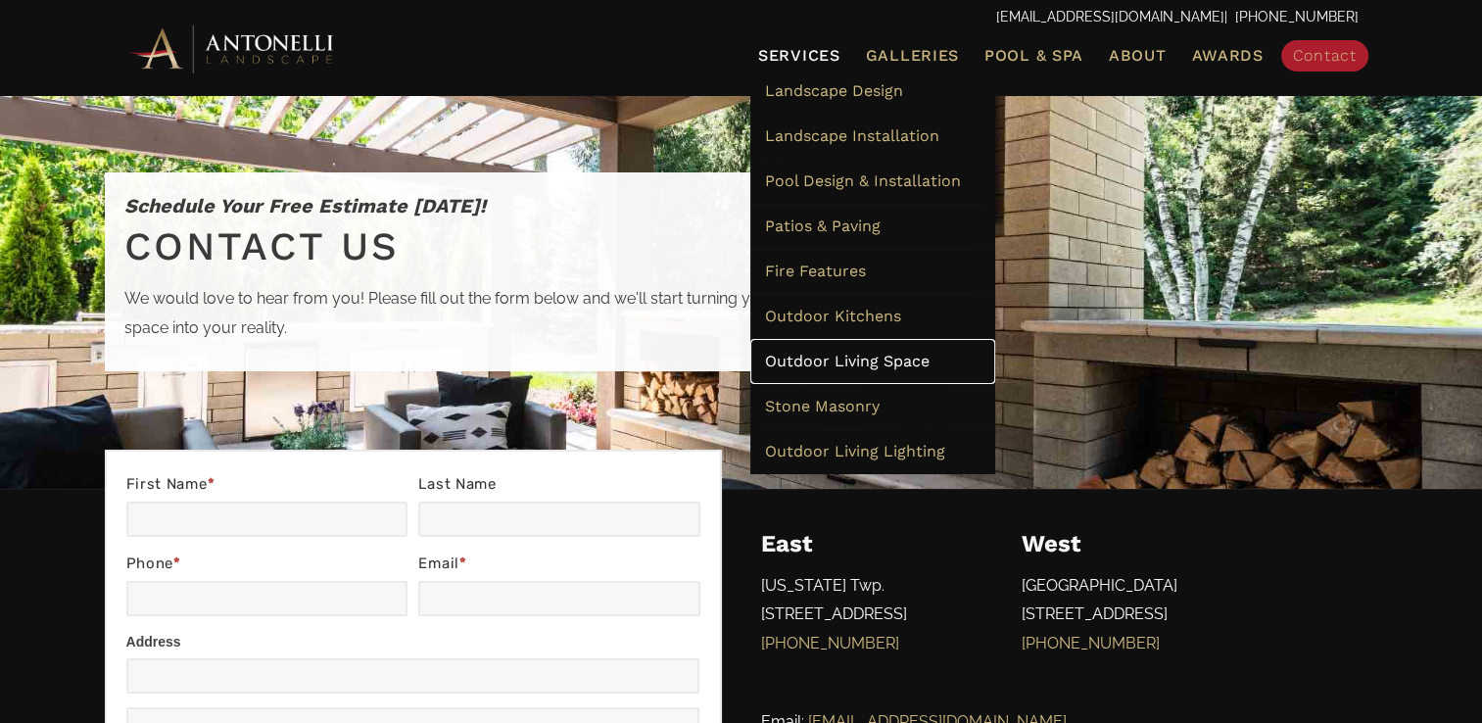
click at [813, 366] on span "Outdoor Living Space" at bounding box center [847, 361] width 165 height 19
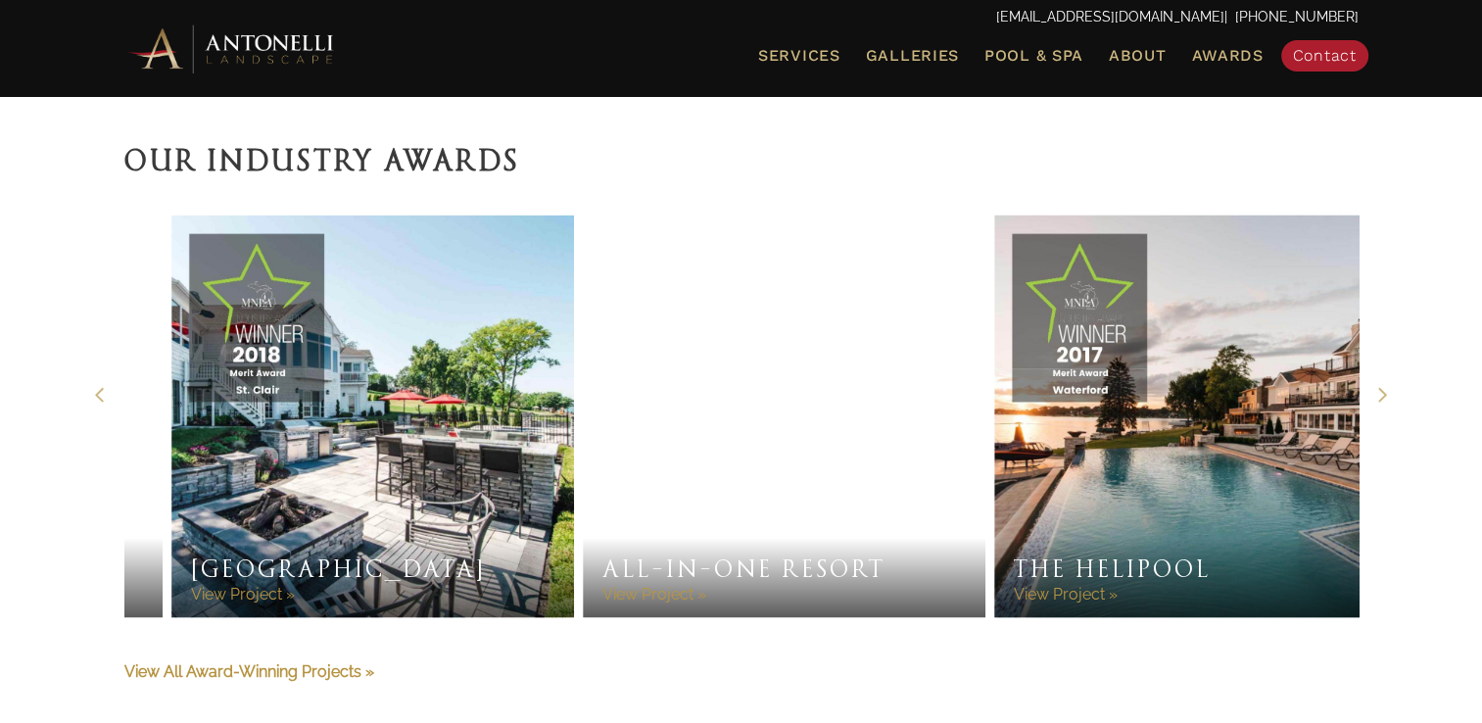
scroll to position [3275, 0]
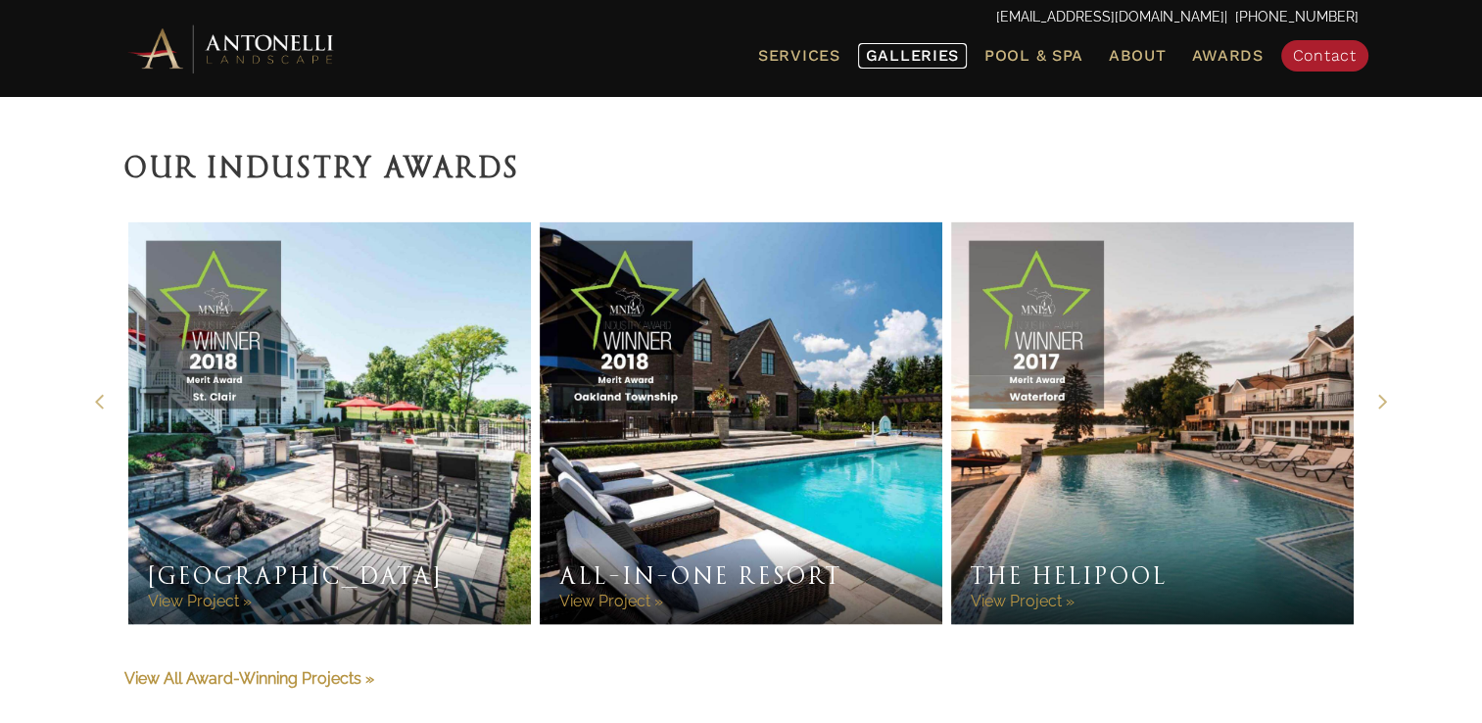
click at [947, 57] on span "Galleries" at bounding box center [912, 55] width 93 height 19
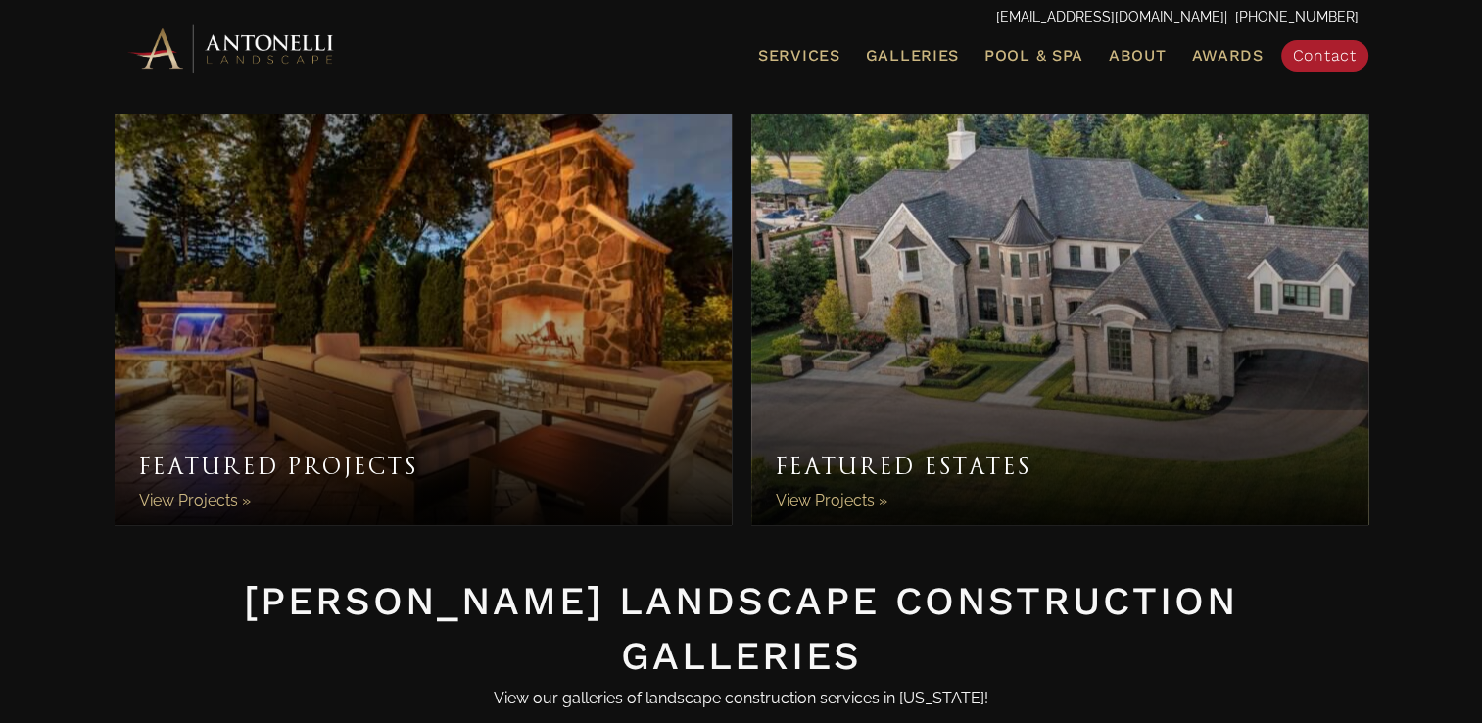
click at [647, 431] on link "Featured Projects" at bounding box center [423, 319] width 617 height 411
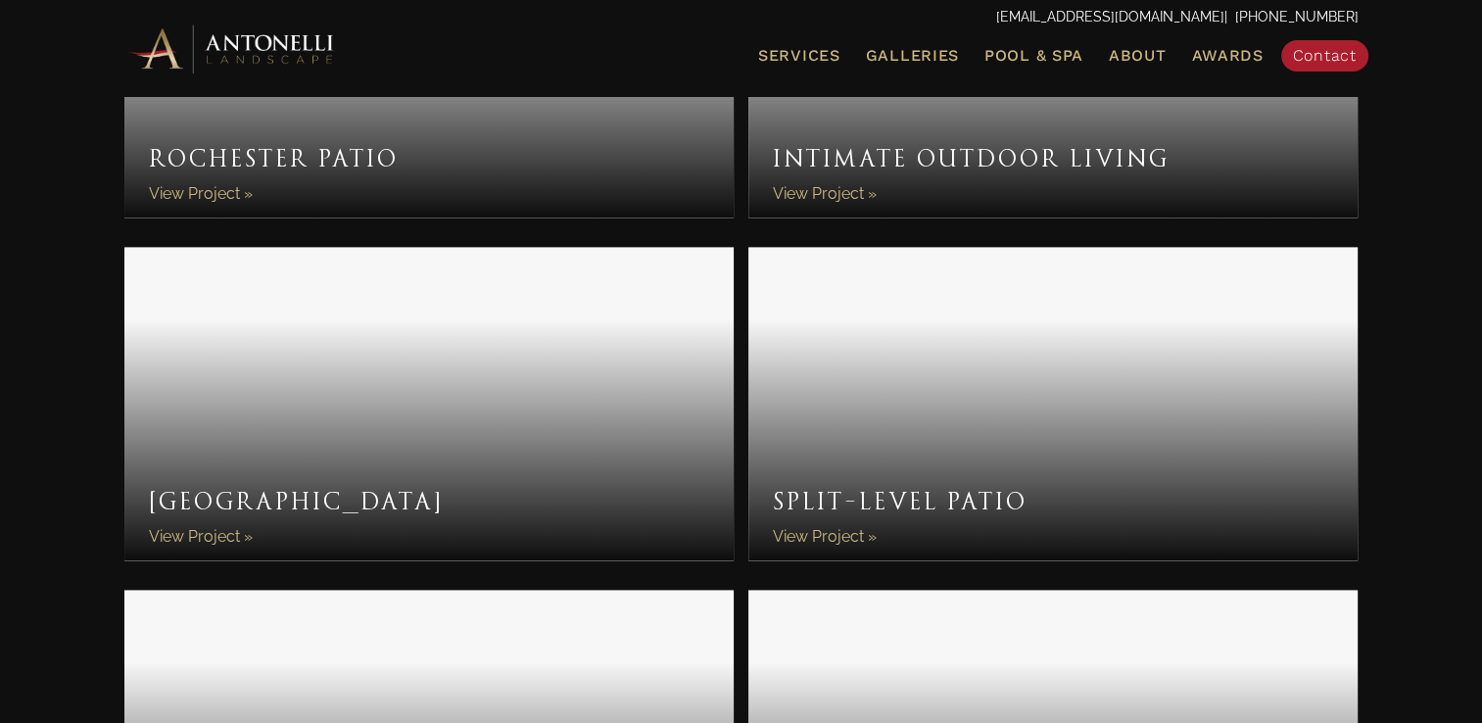
scroll to position [2602, 0]
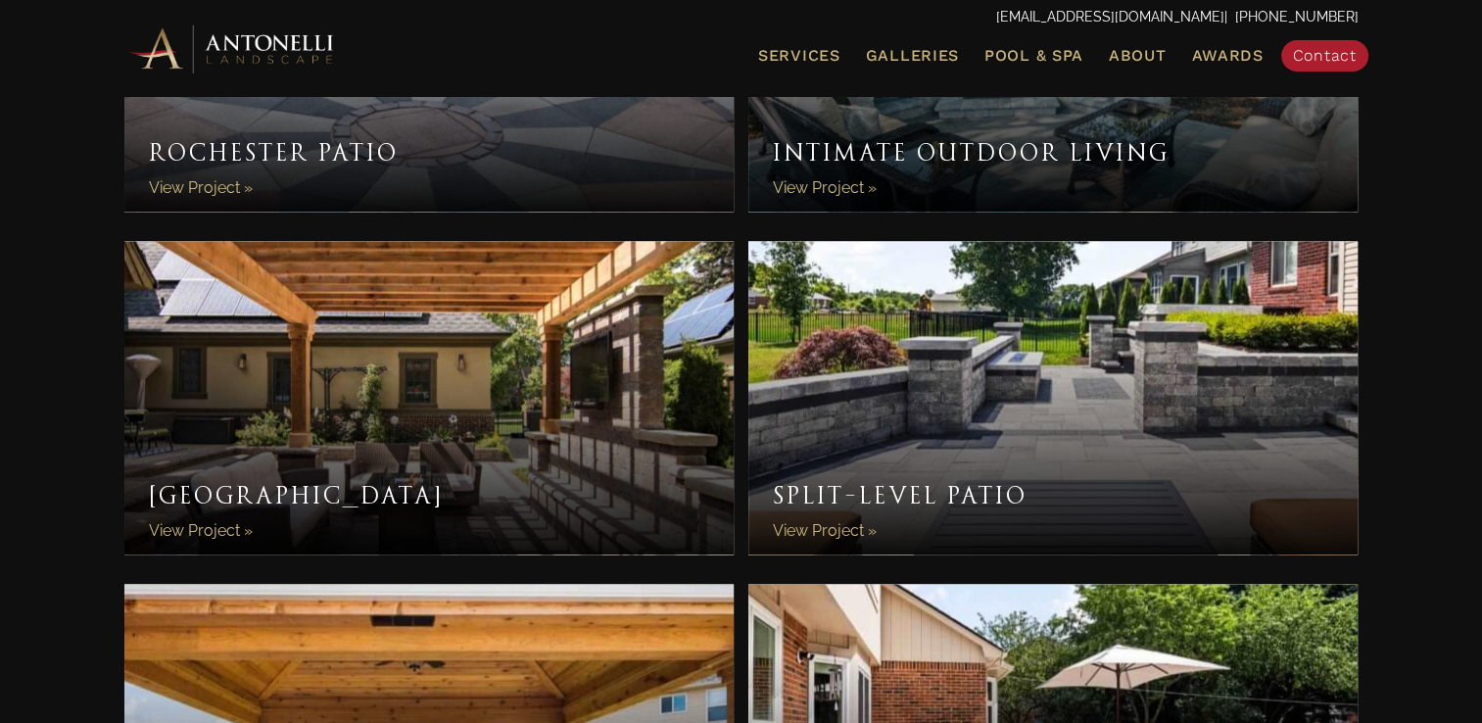
click at [850, 537] on link "Split-Level Patio" at bounding box center [1053, 397] width 610 height 313
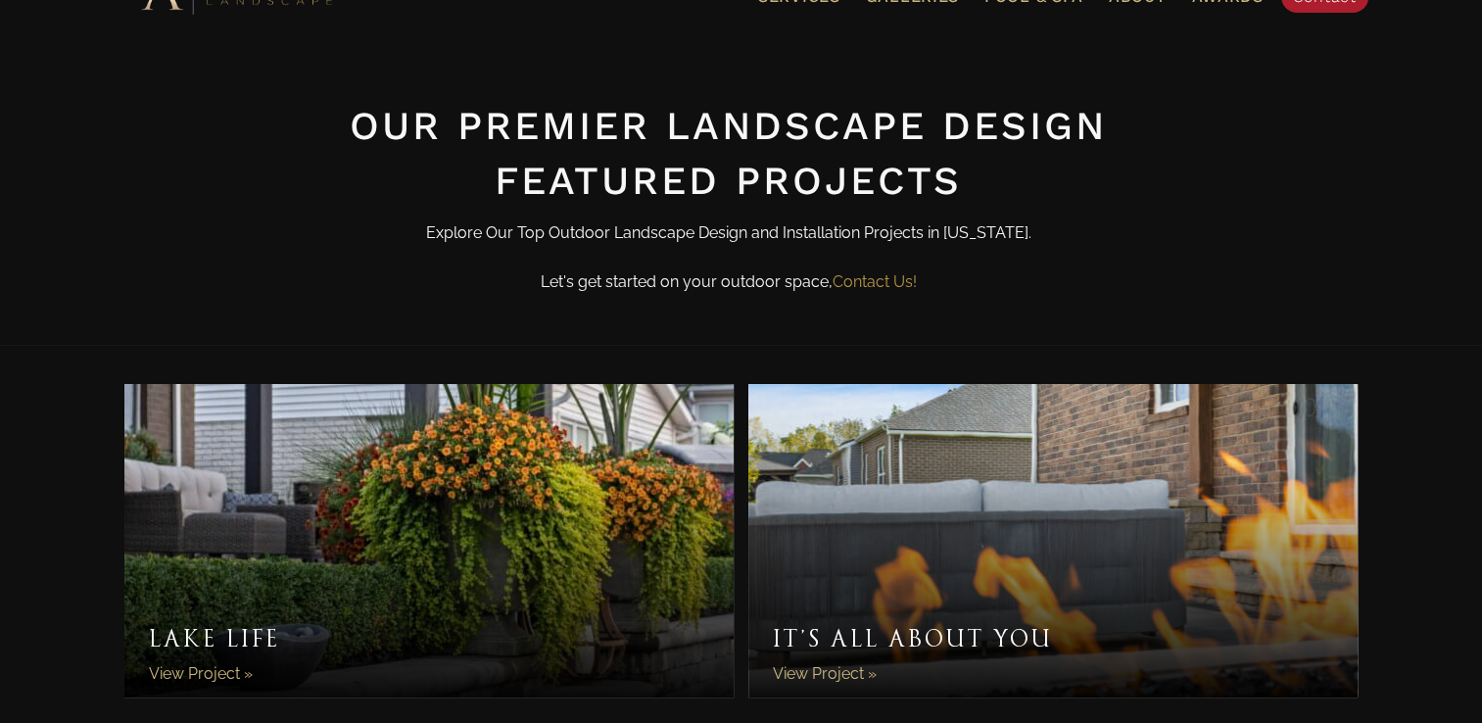
scroll to position [0, 0]
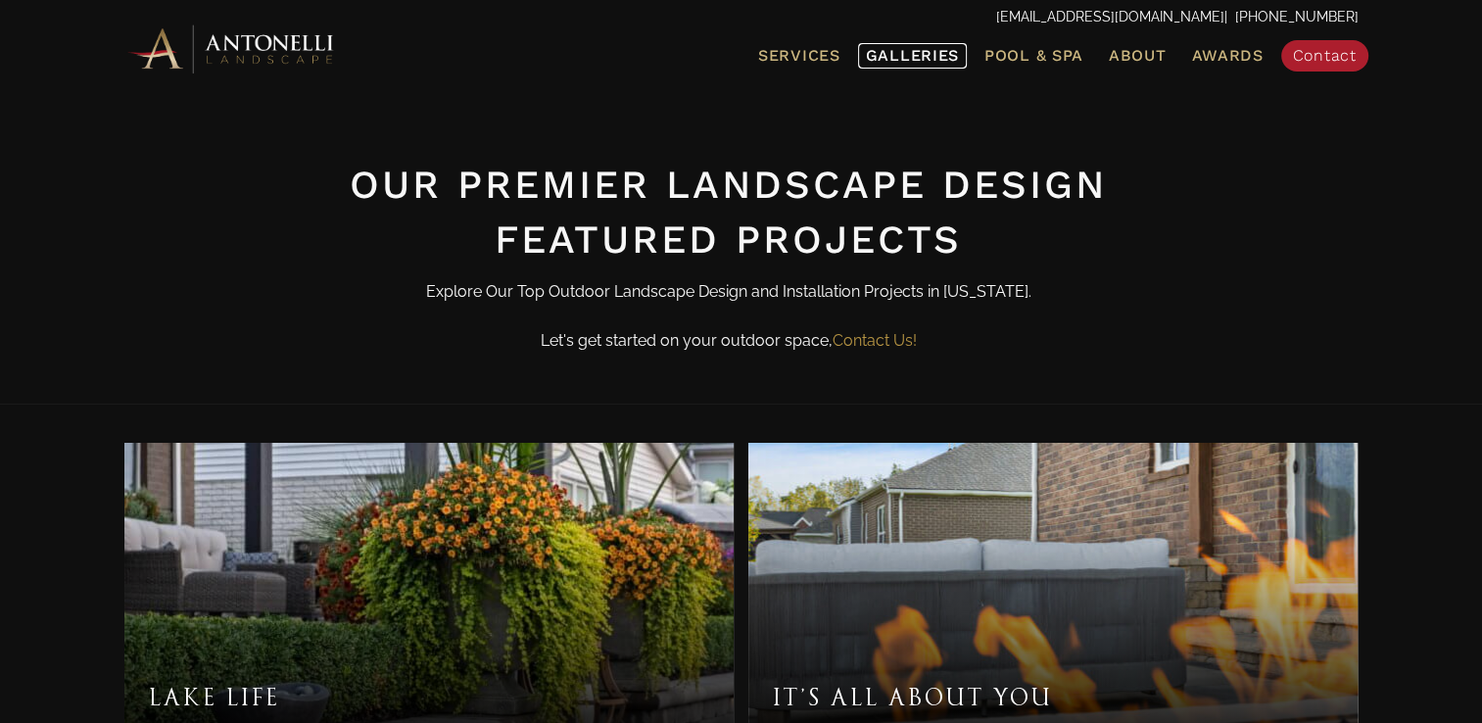
click at [919, 65] on span "Galleries" at bounding box center [912, 55] width 93 height 19
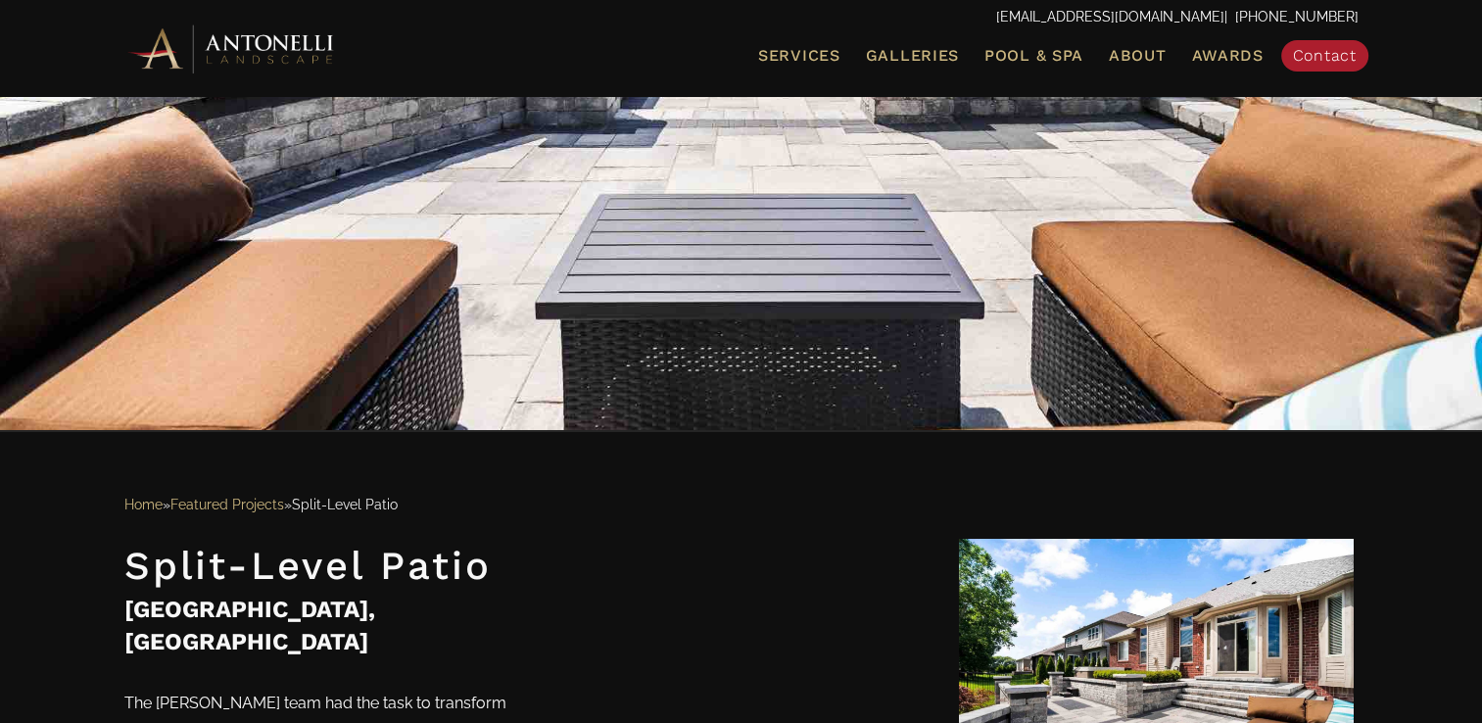
scroll to position [376, 0]
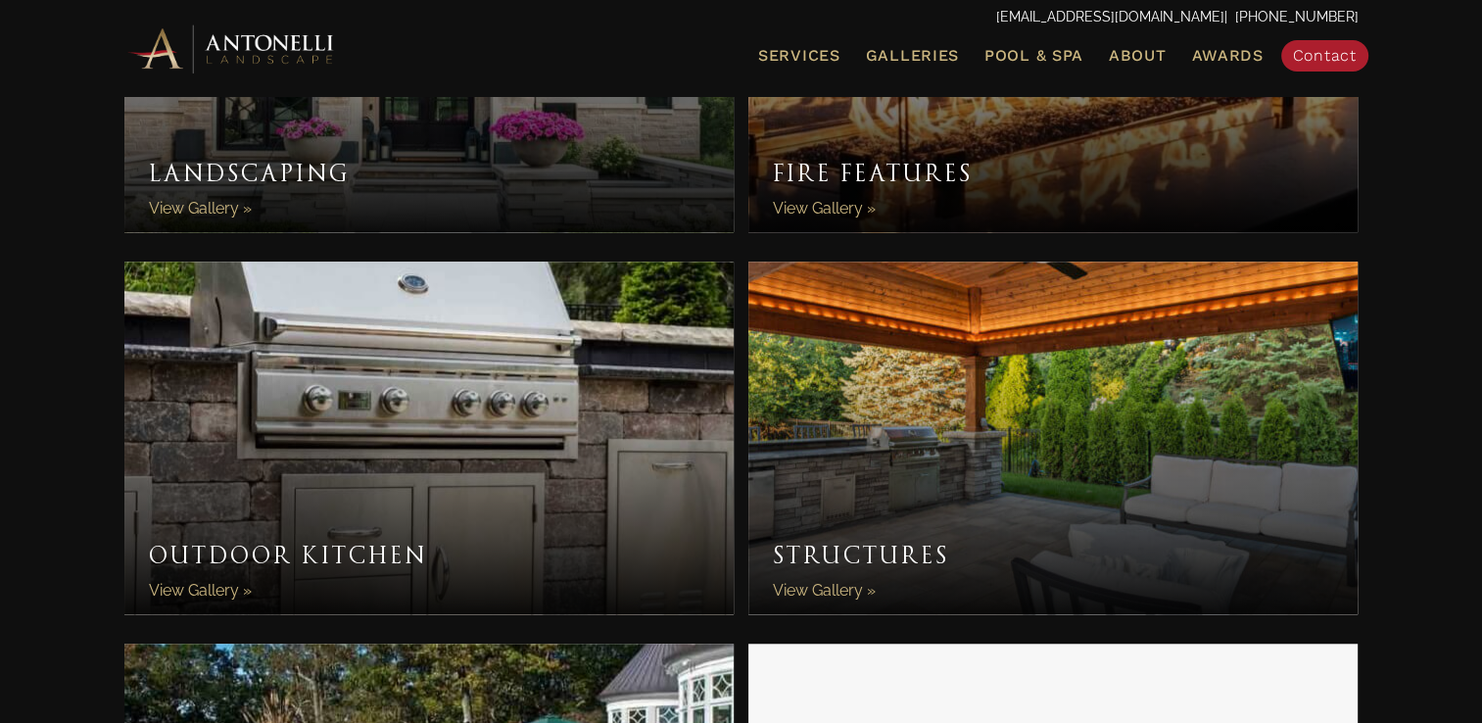
scroll to position [1294, 0]
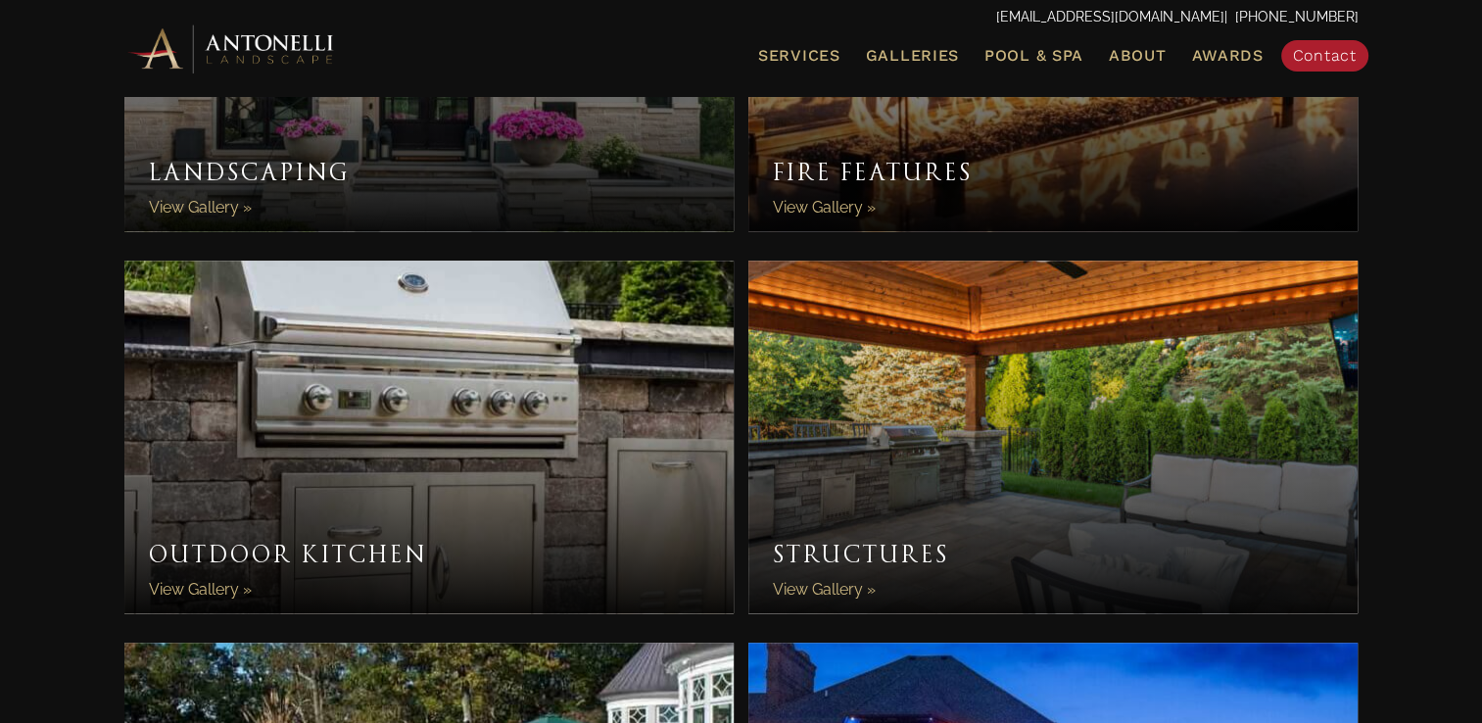
click at [451, 513] on link "Outdoor Kitchen" at bounding box center [429, 437] width 610 height 353
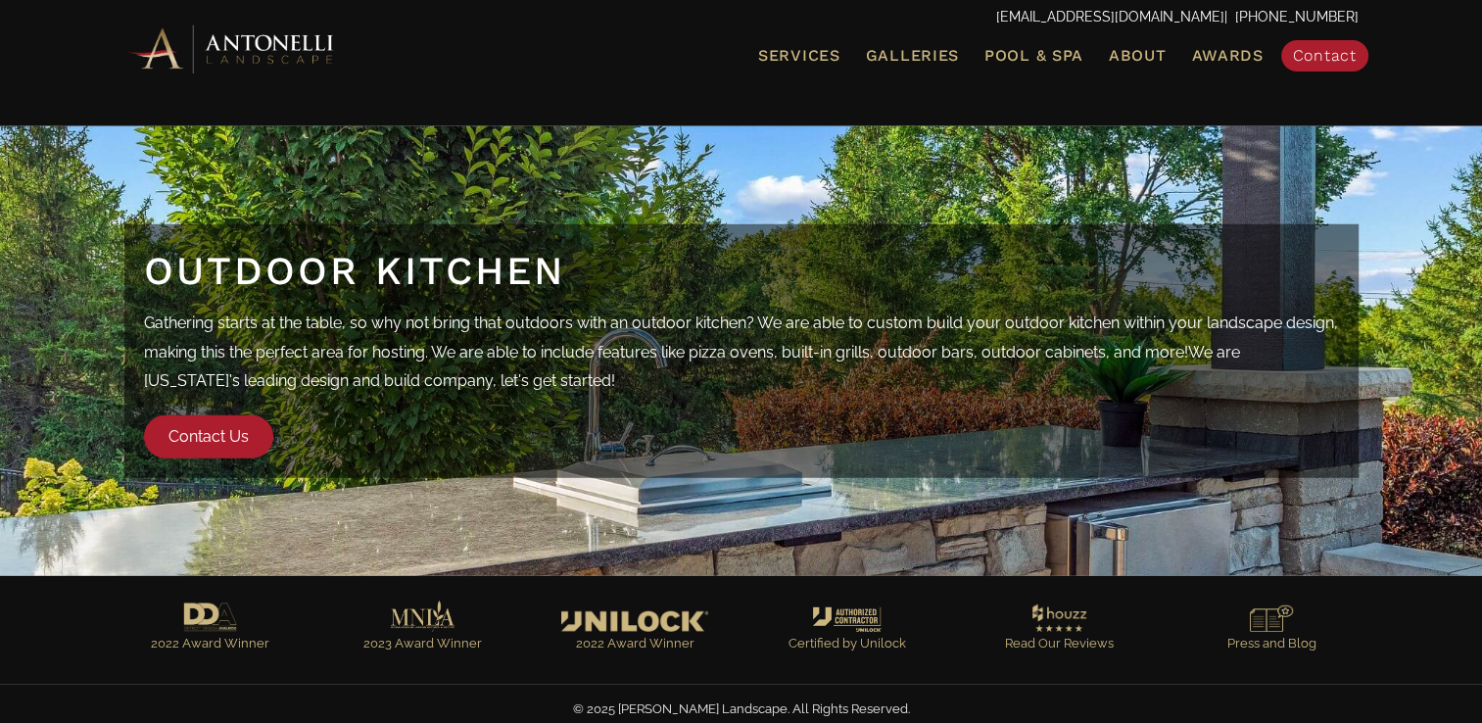
scroll to position [5360, 0]
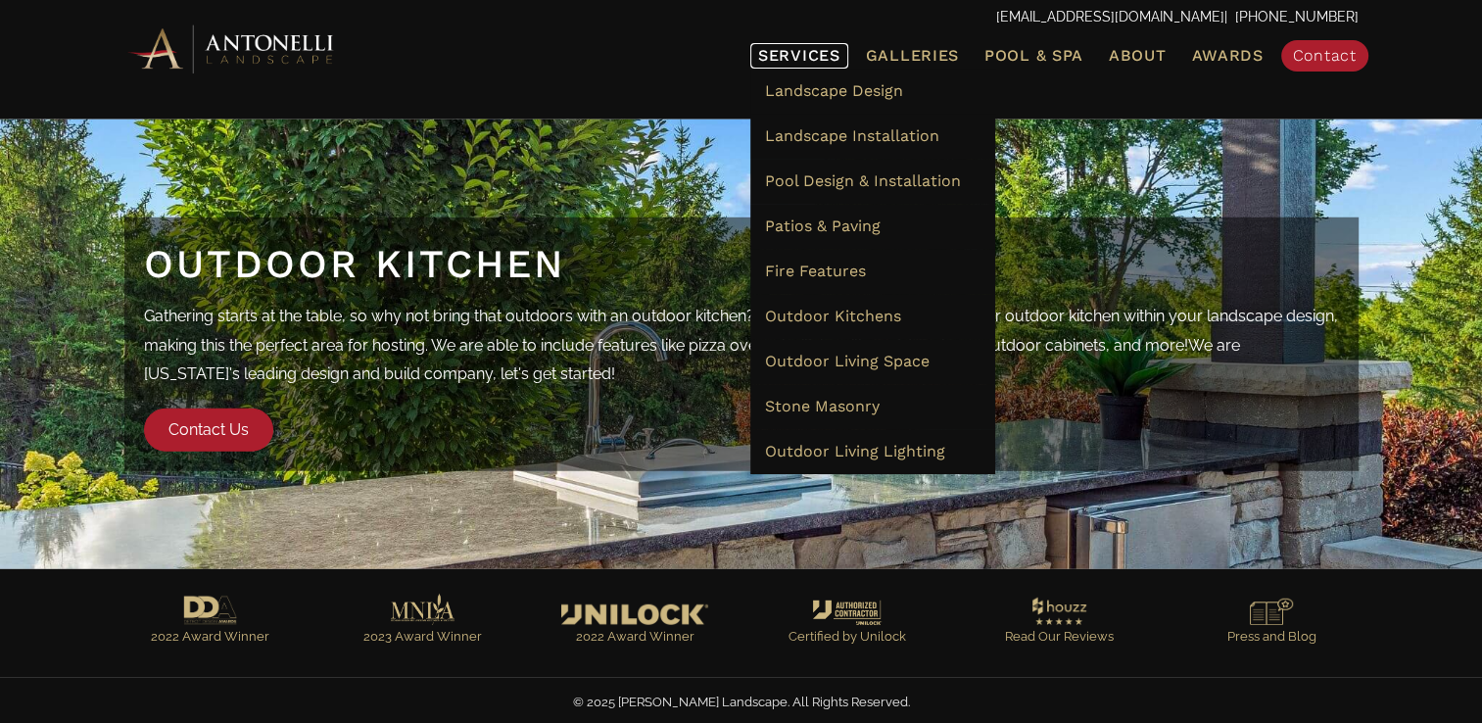
click at [780, 63] on span "Services" at bounding box center [799, 56] width 82 height 16
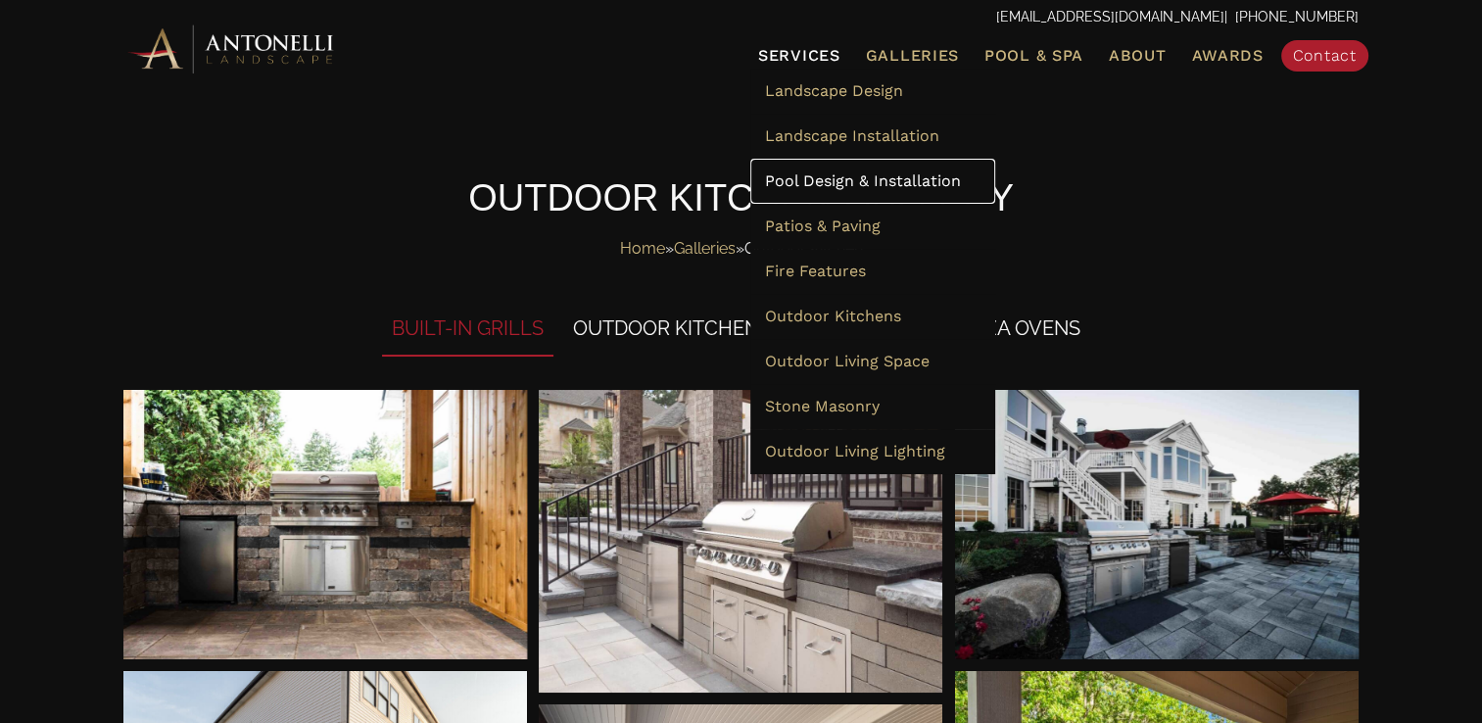
click at [928, 191] on link "Pool Design & Installation" at bounding box center [872, 181] width 245 height 45
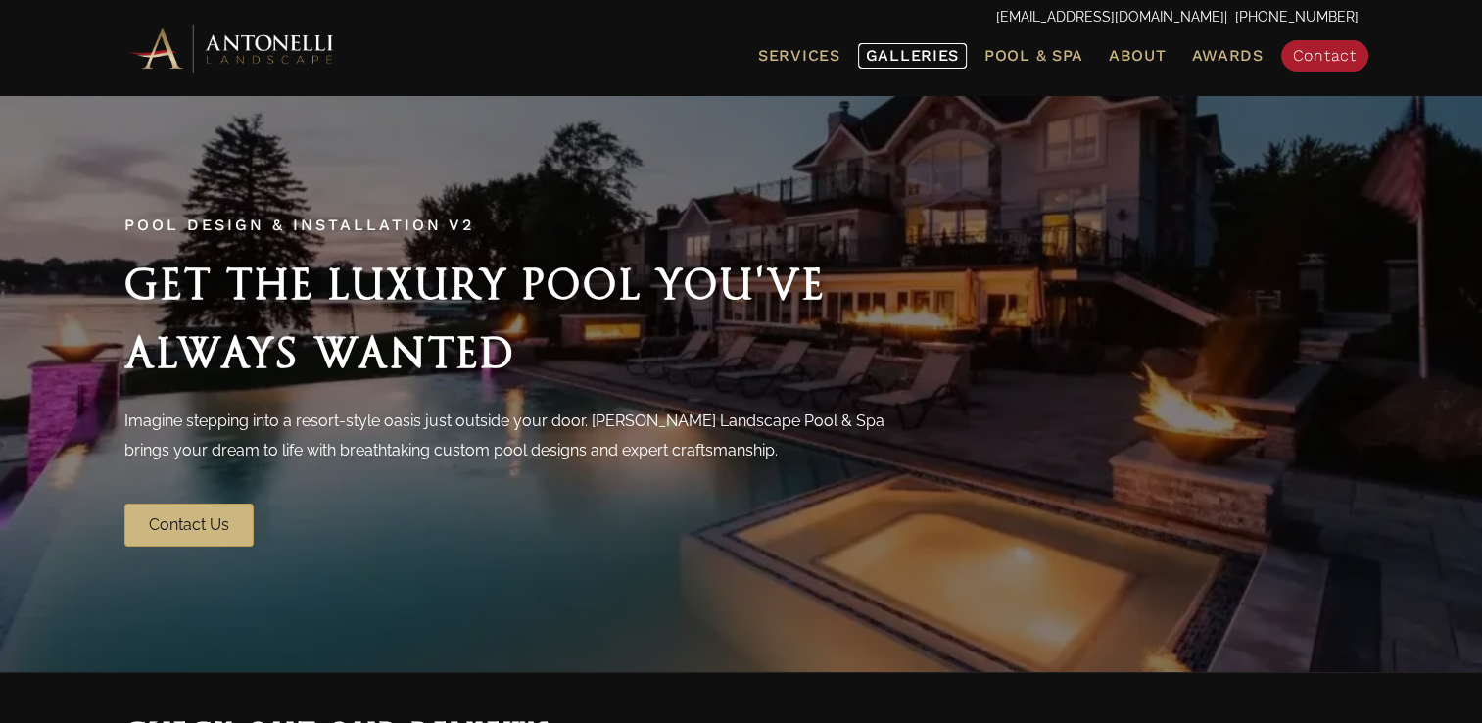
click at [929, 56] on span "Galleries" at bounding box center [912, 55] width 93 height 19
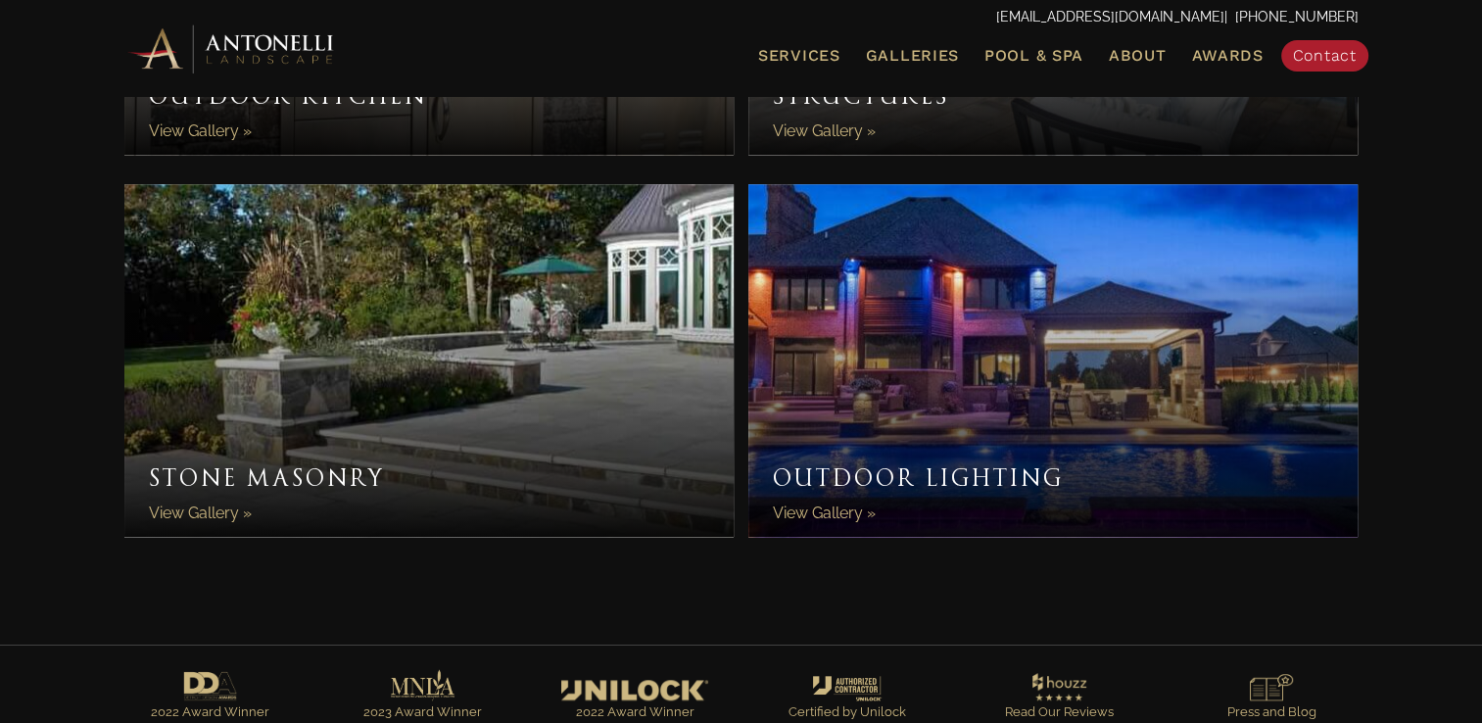
scroll to position [1774, 0]
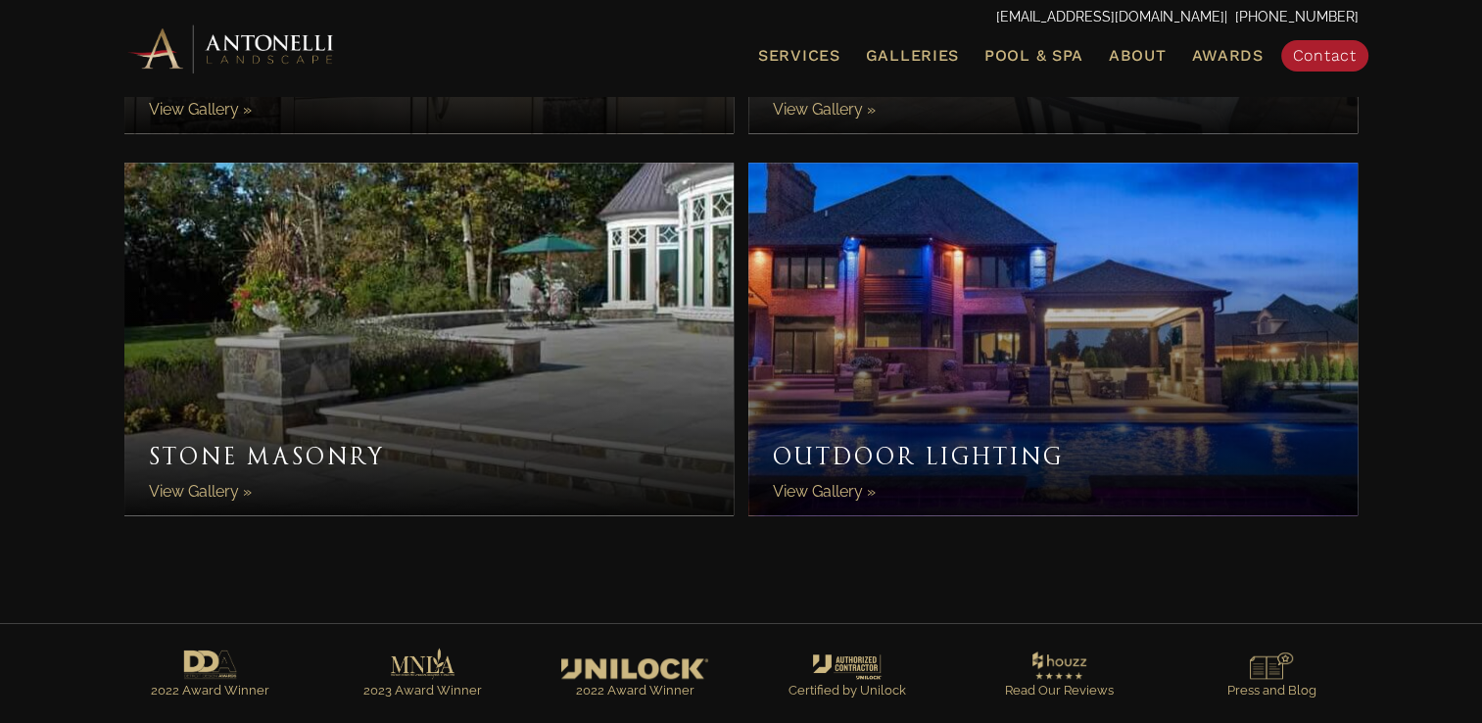
click at [218, 331] on link "Stone Masonry" at bounding box center [429, 339] width 610 height 353
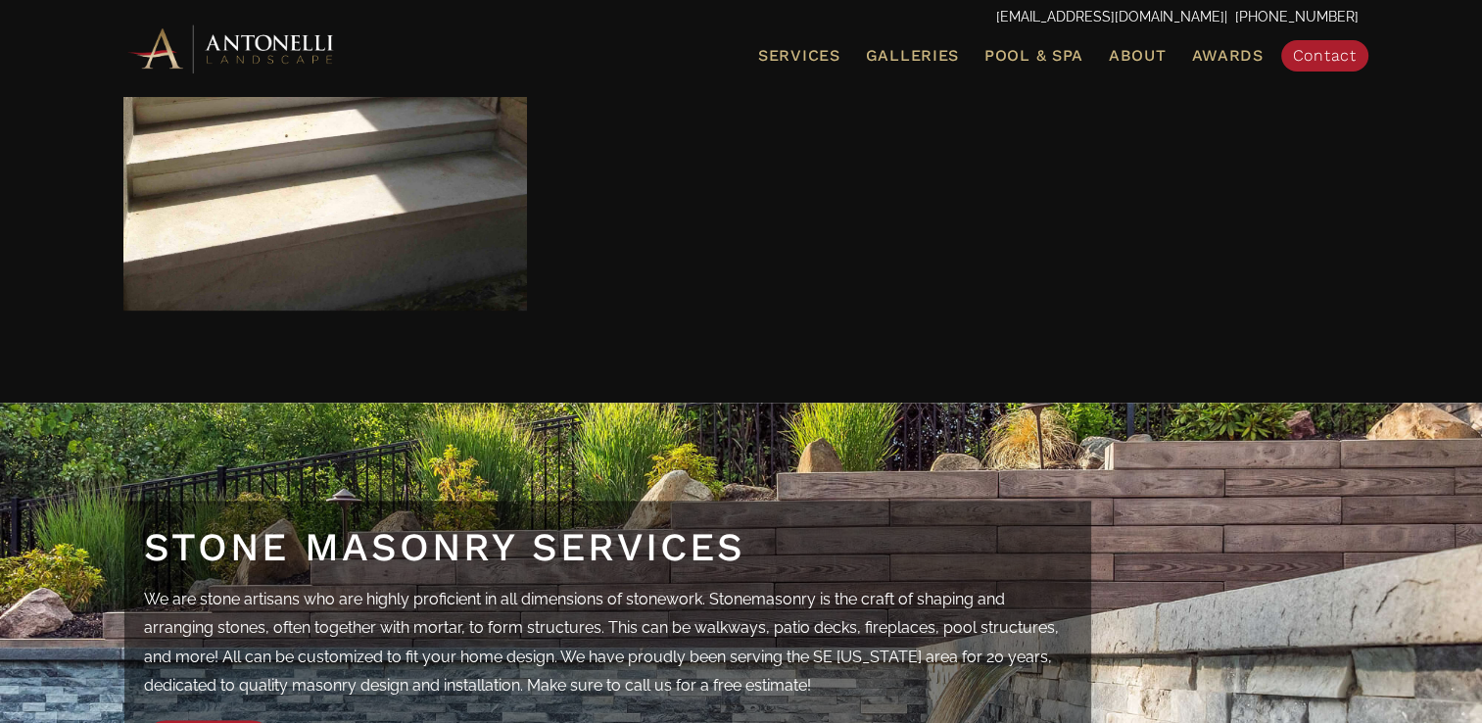
scroll to position [2416, 0]
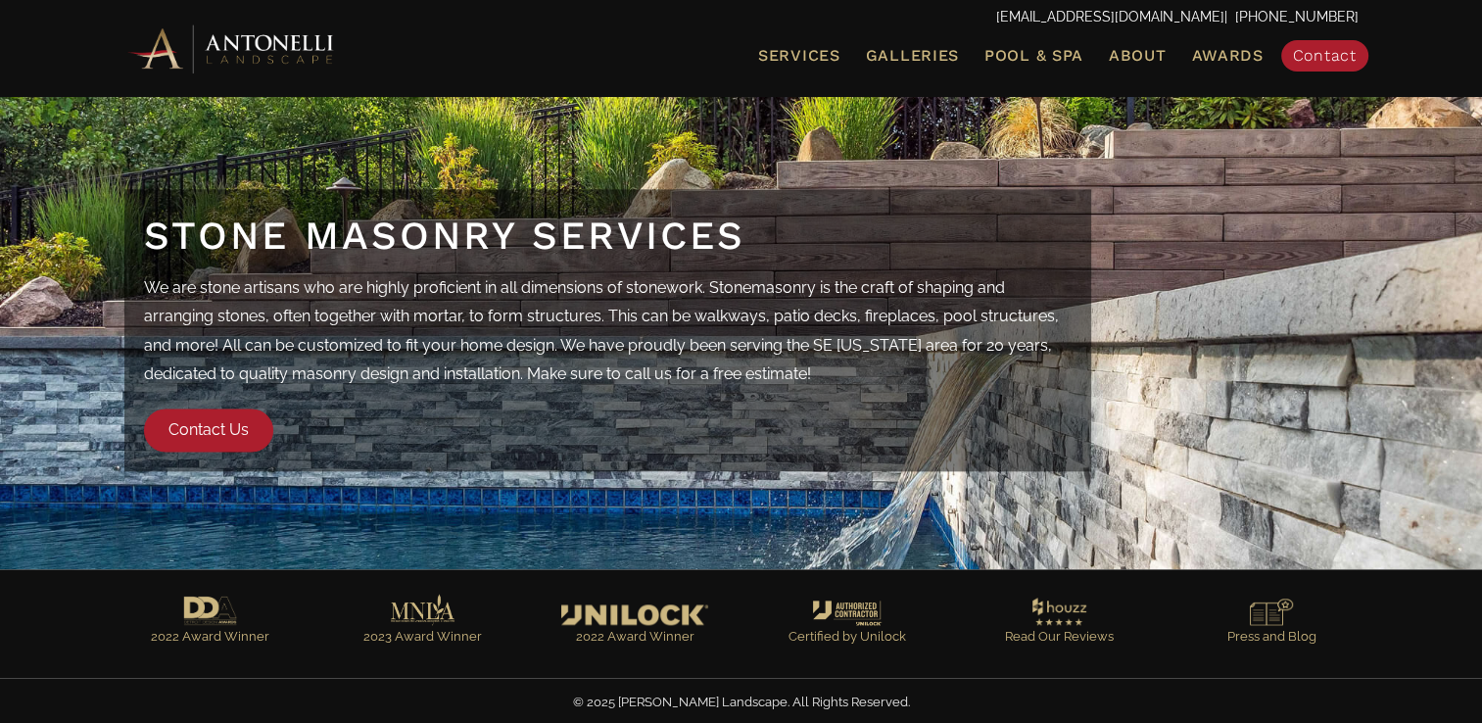
click at [1391, 599] on div "2022 Award Winner 2023 Award Winner 2022 Award Winner Certified by Unilock Read…" at bounding box center [741, 623] width 1482 height 109
